Goal: Task Accomplishment & Management: Manage account settings

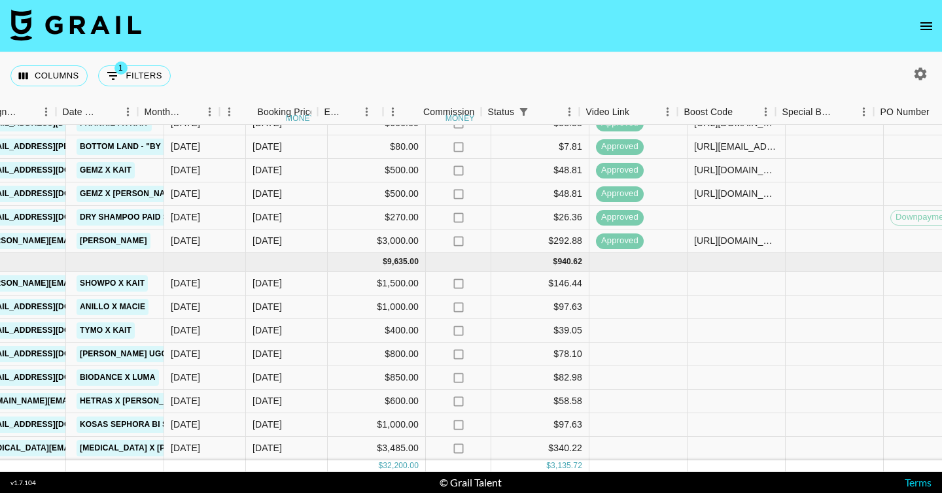
scroll to position [410, 673]
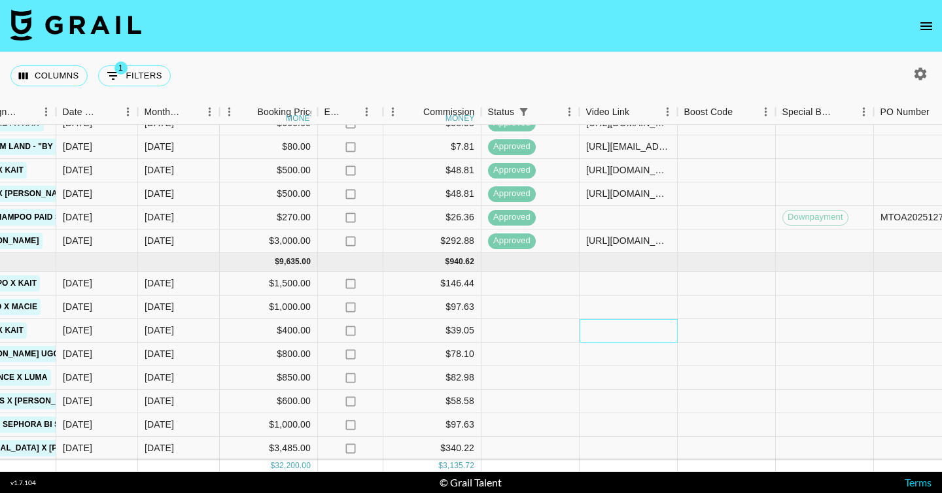
click at [589, 326] on div at bounding box center [629, 331] width 98 height 24
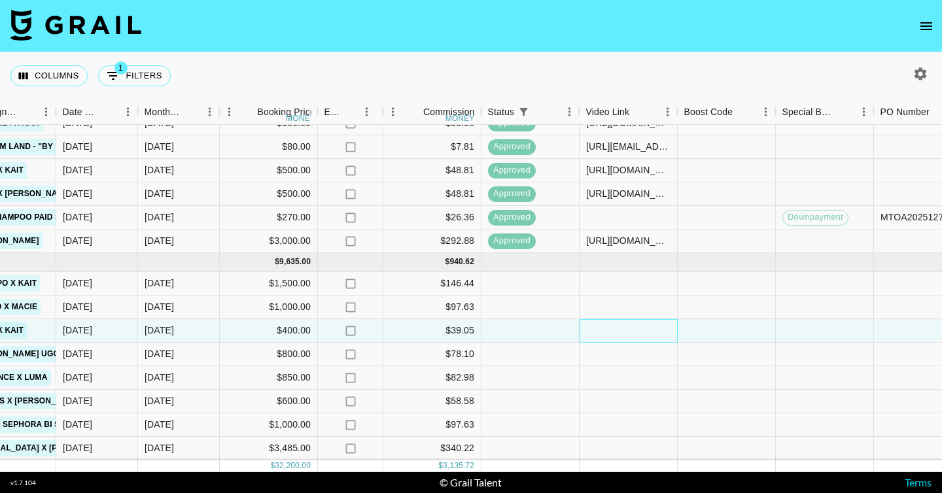
click at [589, 326] on div at bounding box center [629, 331] width 98 height 24
type input "[URL][DOMAIN_NAME]"
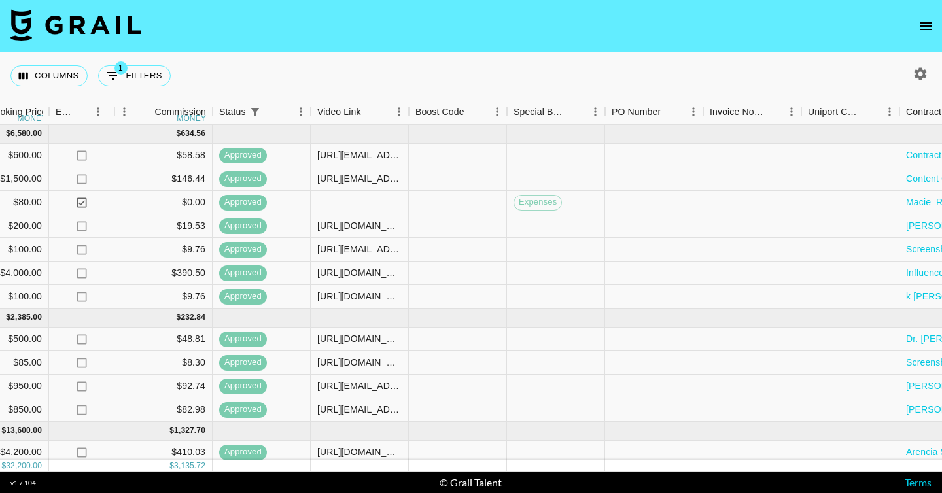
scroll to position [0, 1355]
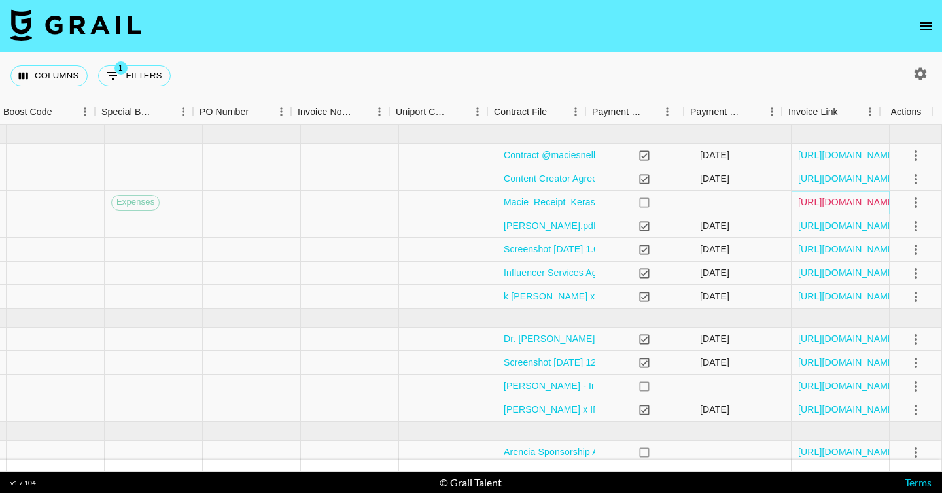
click at [816, 205] on link "[URL][DOMAIN_NAME]" at bounding box center [847, 202] width 99 height 13
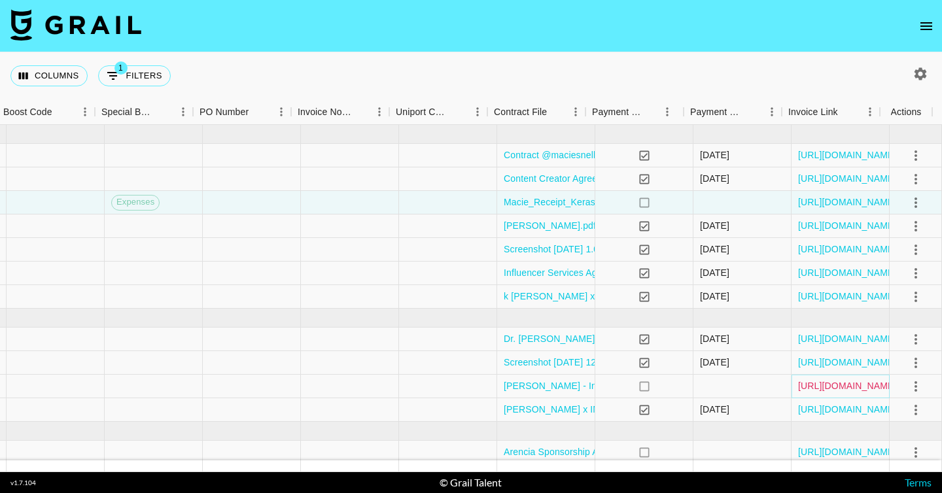
click at [819, 389] on link "[URL][DOMAIN_NAME]" at bounding box center [847, 386] width 99 height 13
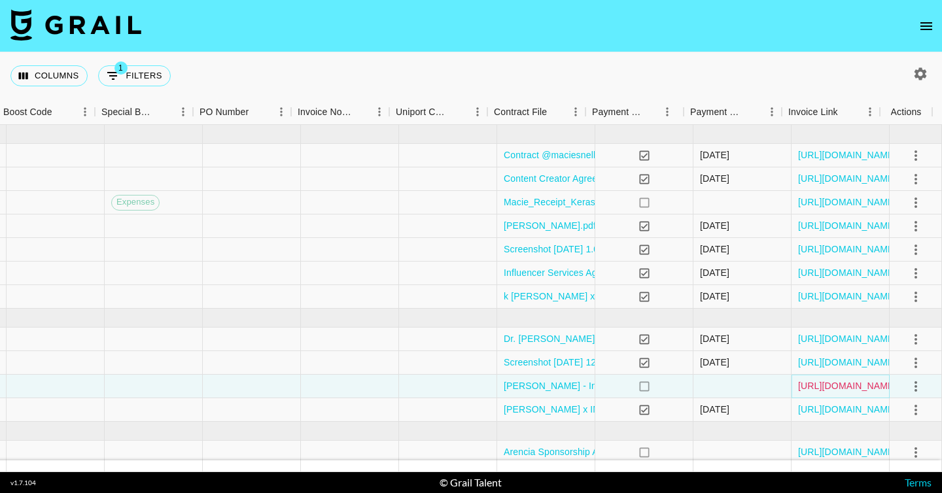
click at [825, 385] on link "[URL][DOMAIN_NAME]" at bounding box center [847, 386] width 99 height 13
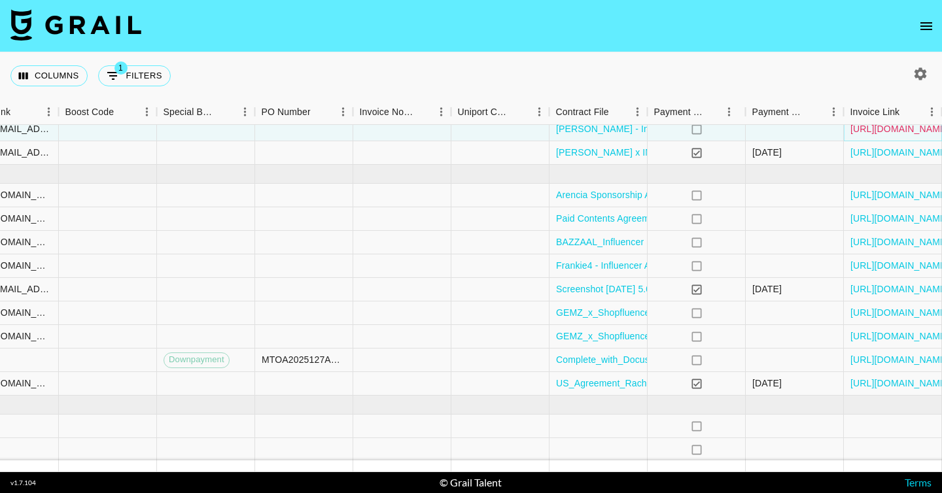
scroll to position [257, 1355]
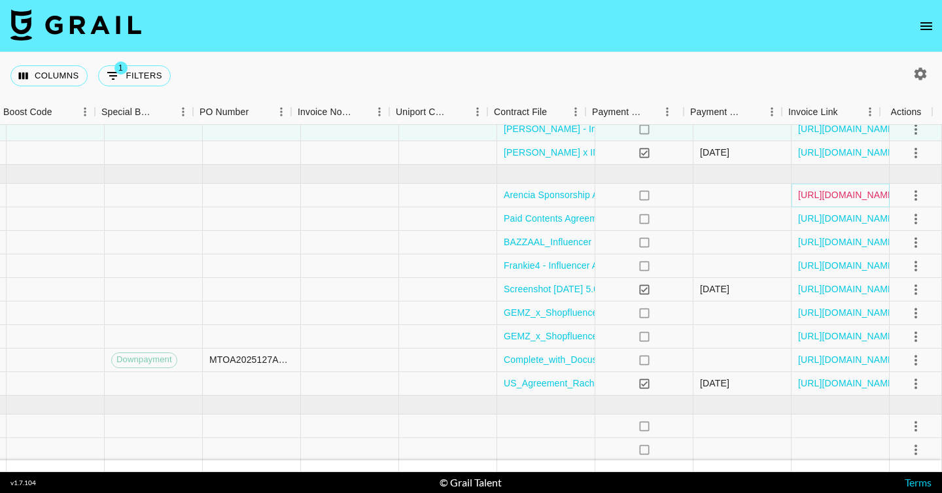
click at [857, 195] on link "[URL][DOMAIN_NAME]" at bounding box center [847, 194] width 99 height 13
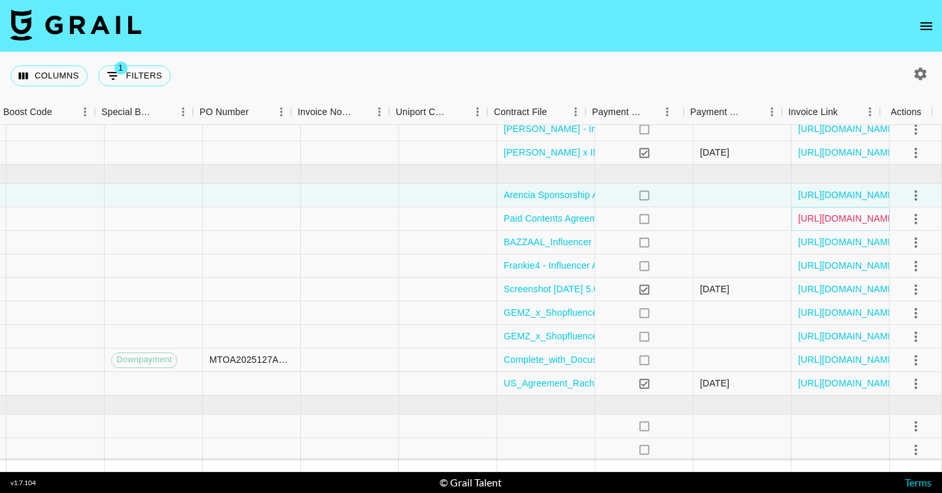
click at [832, 219] on link "[URL][DOMAIN_NAME]" at bounding box center [847, 218] width 99 height 13
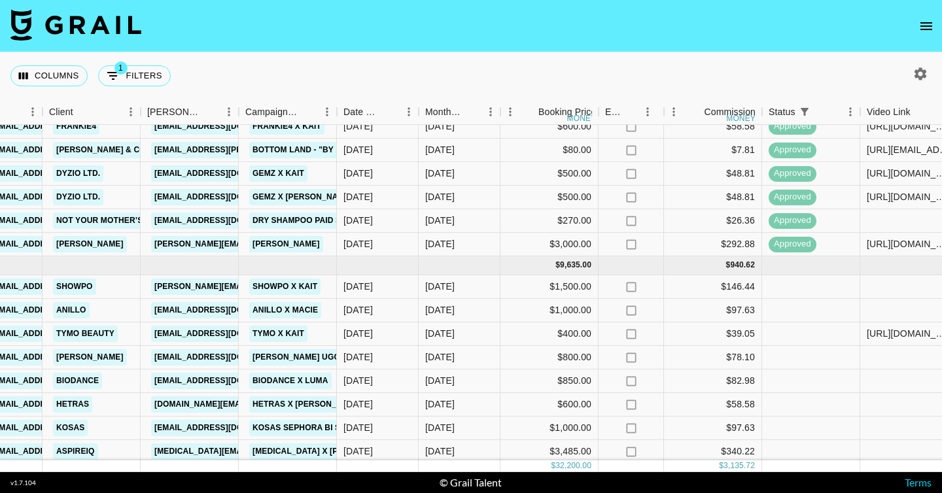
scroll to position [410, 393]
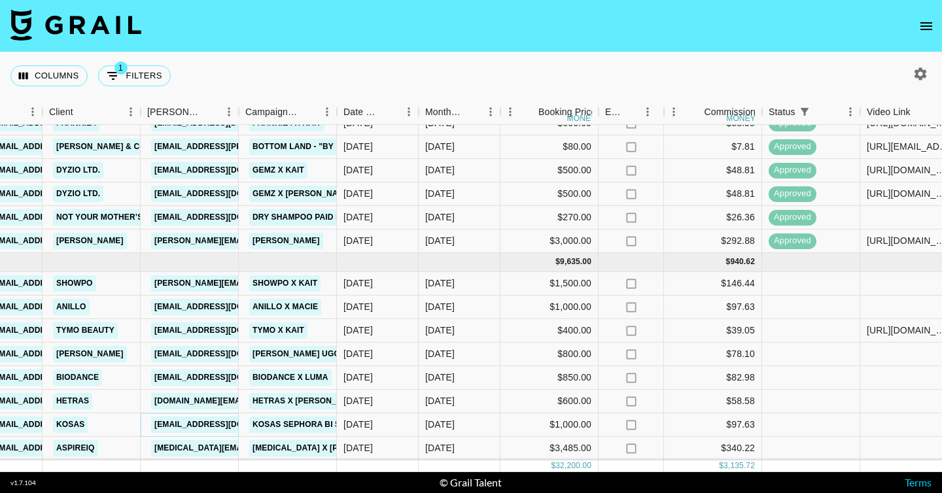
click at [206, 417] on link "[EMAIL_ADDRESS][DOMAIN_NAME]" at bounding box center [224, 425] width 147 height 16
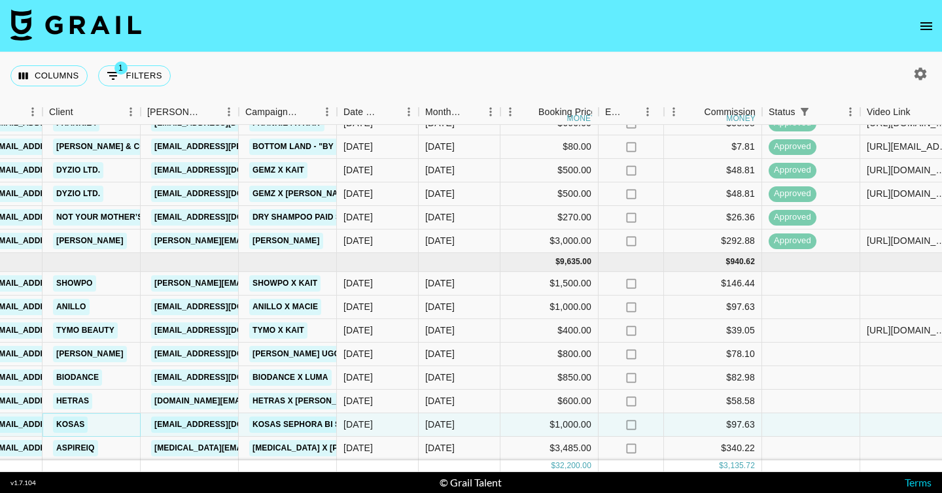
click at [76, 417] on link "Kosas" at bounding box center [70, 425] width 35 height 16
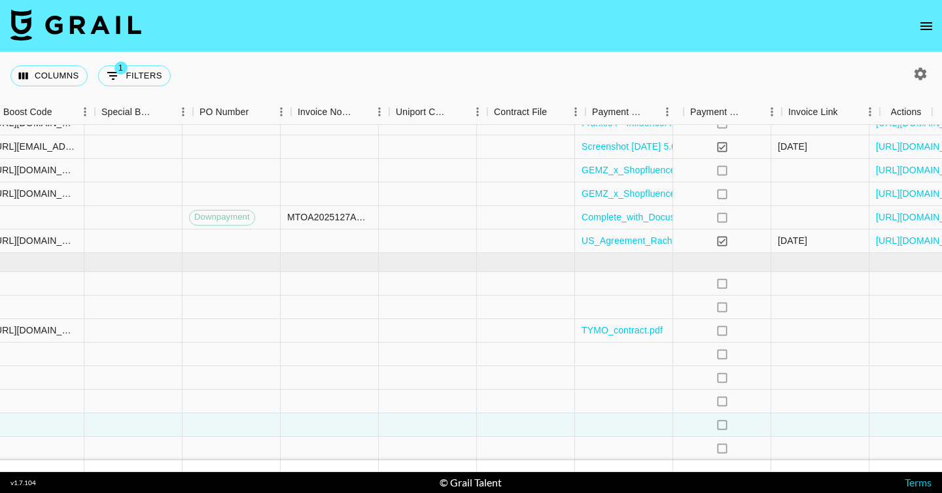
scroll to position [410, 1355]
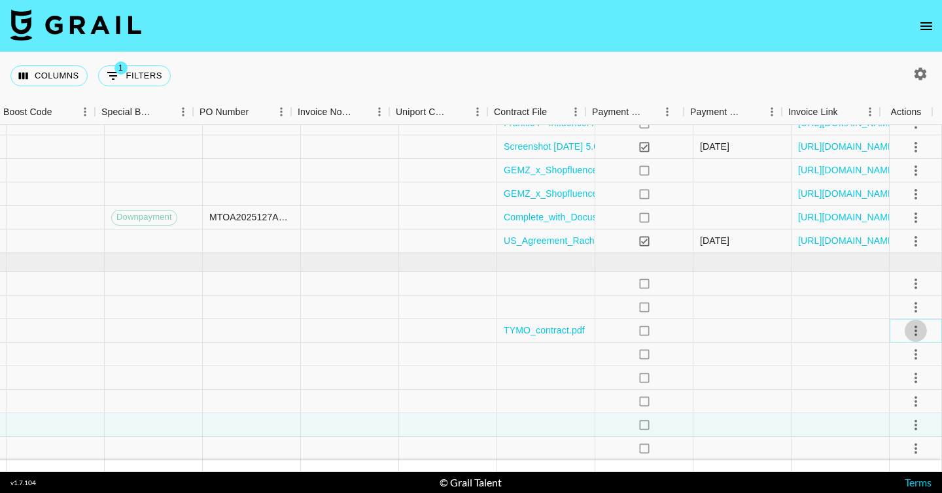
click at [912, 323] on icon "select merge strategy" at bounding box center [916, 331] width 16 height 16
click at [883, 438] on div "Approve" at bounding box center [888, 444] width 40 height 16
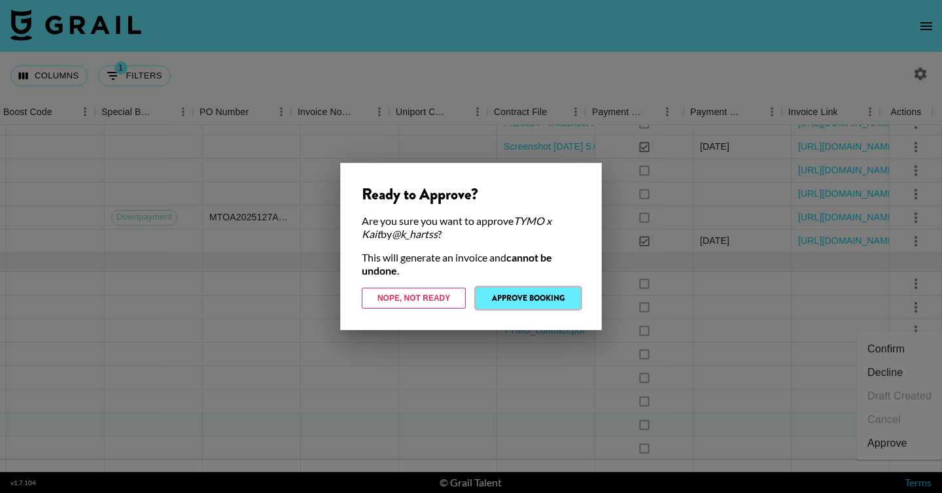
click at [562, 302] on button "Approve Booking" at bounding box center [528, 298] width 104 height 21
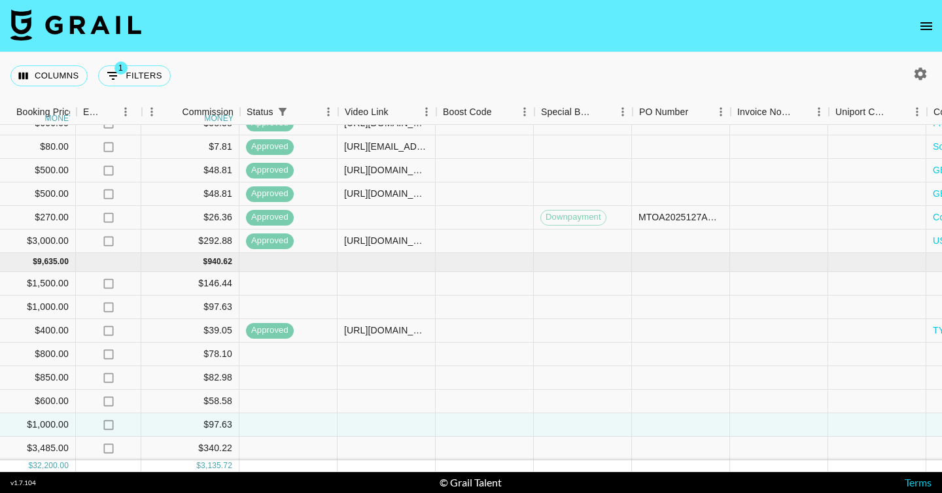
scroll to position [410, 915]
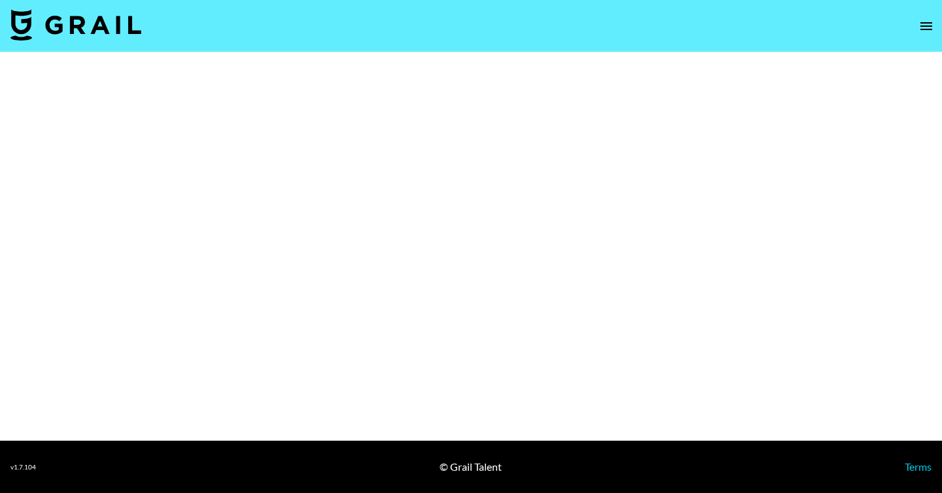
select select "Brand"
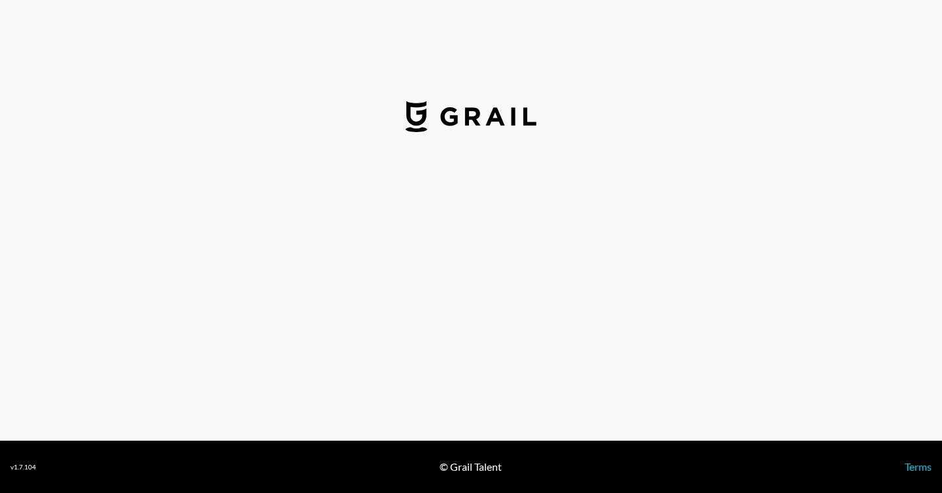
select select "USD"
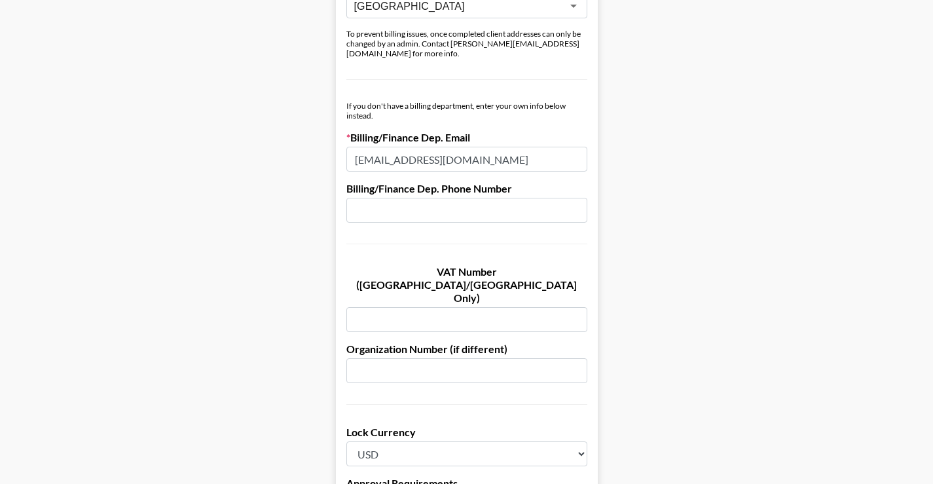
scroll to position [1015, 0]
